Goal: Task Accomplishment & Management: Manage account settings

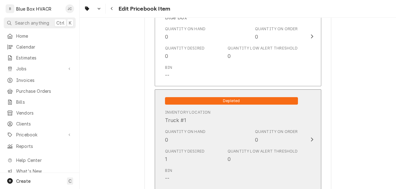
scroll to position [529, 0]
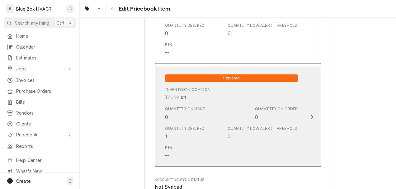
click at [248, 117] on div "Quantity on Hand 0 Quantity on Order 0" at bounding box center [231, 113] width 133 height 19
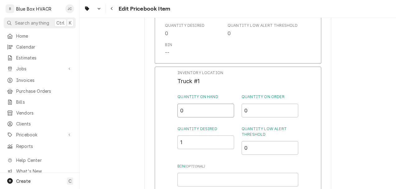
drag, startPoint x: 196, startPoint y: 109, endPoint x: 167, endPoint y: 108, distance: 28.6
click at [167, 108] on div "Inventory Location Truck #1 Quantity on Hand 0 Quantity on Order 0 Quantity Des…" at bounding box center [238, 148] width 166 height 162
type input "2"
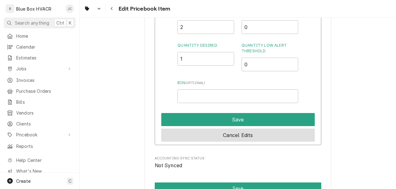
scroll to position [622, 0]
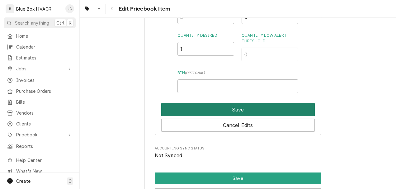
click at [240, 109] on button "Save" at bounding box center [237, 109] width 153 height 13
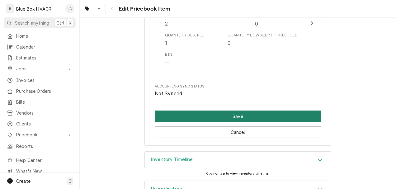
click at [230, 116] on button "Save" at bounding box center [238, 116] width 166 height 12
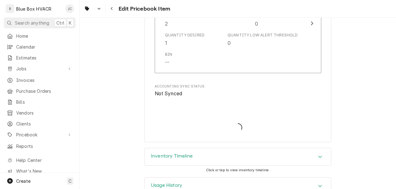
type textarea "x"
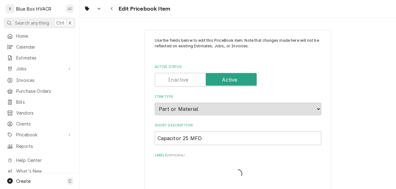
type textarea "x"
click at [111, 8] on icon "Navigate back" at bounding box center [111, 9] width 3 height 4
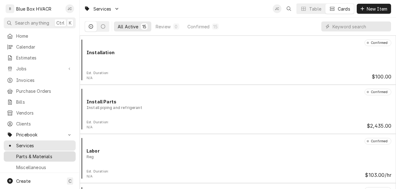
click at [32, 154] on span "Parts & Materials" at bounding box center [44, 156] width 56 height 7
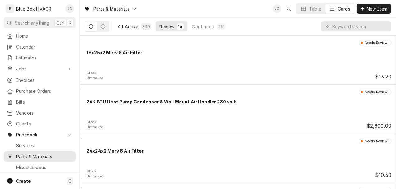
click at [132, 24] on div "All Active" at bounding box center [128, 26] width 21 height 7
click at [336, 24] on input "Dynamic Content Wrapper" at bounding box center [359, 26] width 55 height 10
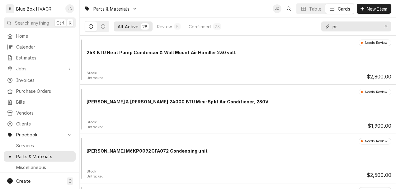
type input "p"
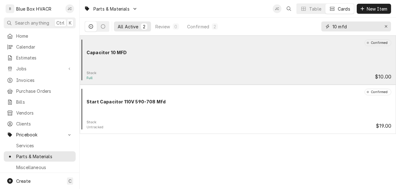
type input "10 mfd"
click at [287, 72] on div "Stock: Full $10.00" at bounding box center [237, 76] width 311 height 10
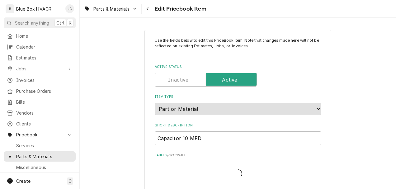
type textarea "x"
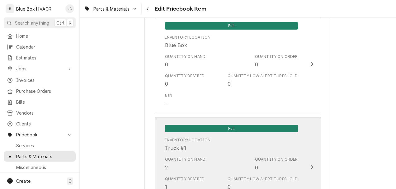
scroll to position [467, 0]
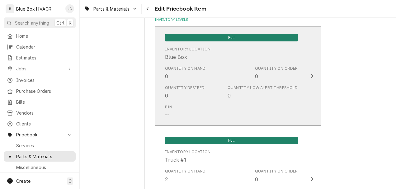
click at [268, 81] on div "Quantity on Hand 0 Quantity on Order 0" at bounding box center [231, 72] width 133 height 19
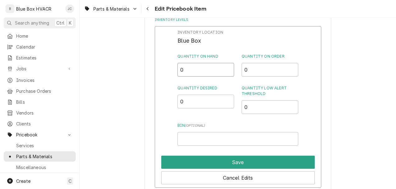
drag, startPoint x: 203, startPoint y: 68, endPoint x: 161, endPoint y: 68, distance: 41.7
click at [162, 69] on div "Inventory Location Blue Box Quantity on Hand 0 Quantity on Order 0 Quantity Des…" at bounding box center [238, 107] width 166 height 162
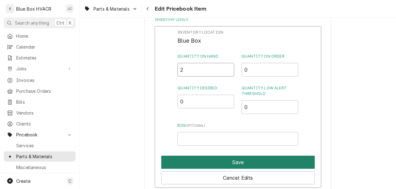
type input "2"
click at [232, 165] on button "Save" at bounding box center [237, 162] width 153 height 13
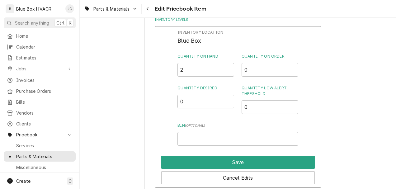
type textarea "x"
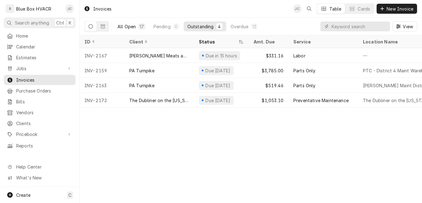
click at [123, 26] on div "All Open" at bounding box center [127, 26] width 18 height 7
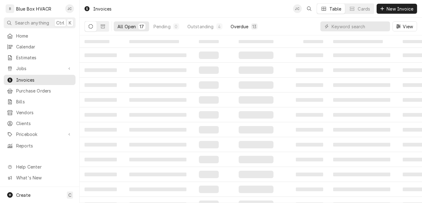
click at [232, 28] on div "Overdue" at bounding box center [240, 26] width 18 height 7
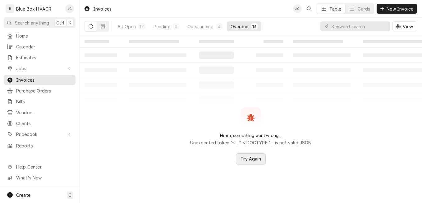
click at [245, 161] on span "Try Again" at bounding box center [250, 159] width 23 height 7
click at [194, 30] on button "Outstanding 4" at bounding box center [205, 26] width 43 height 10
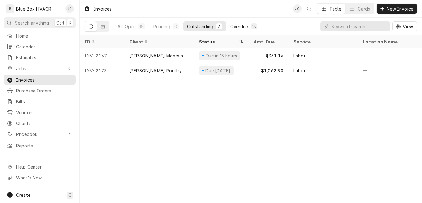
click at [244, 24] on div "Overdue" at bounding box center [239, 26] width 18 height 7
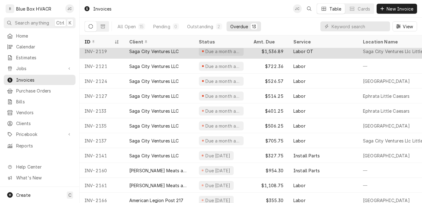
scroll to position [43, 0]
